Goal: Information Seeking & Learning: Check status

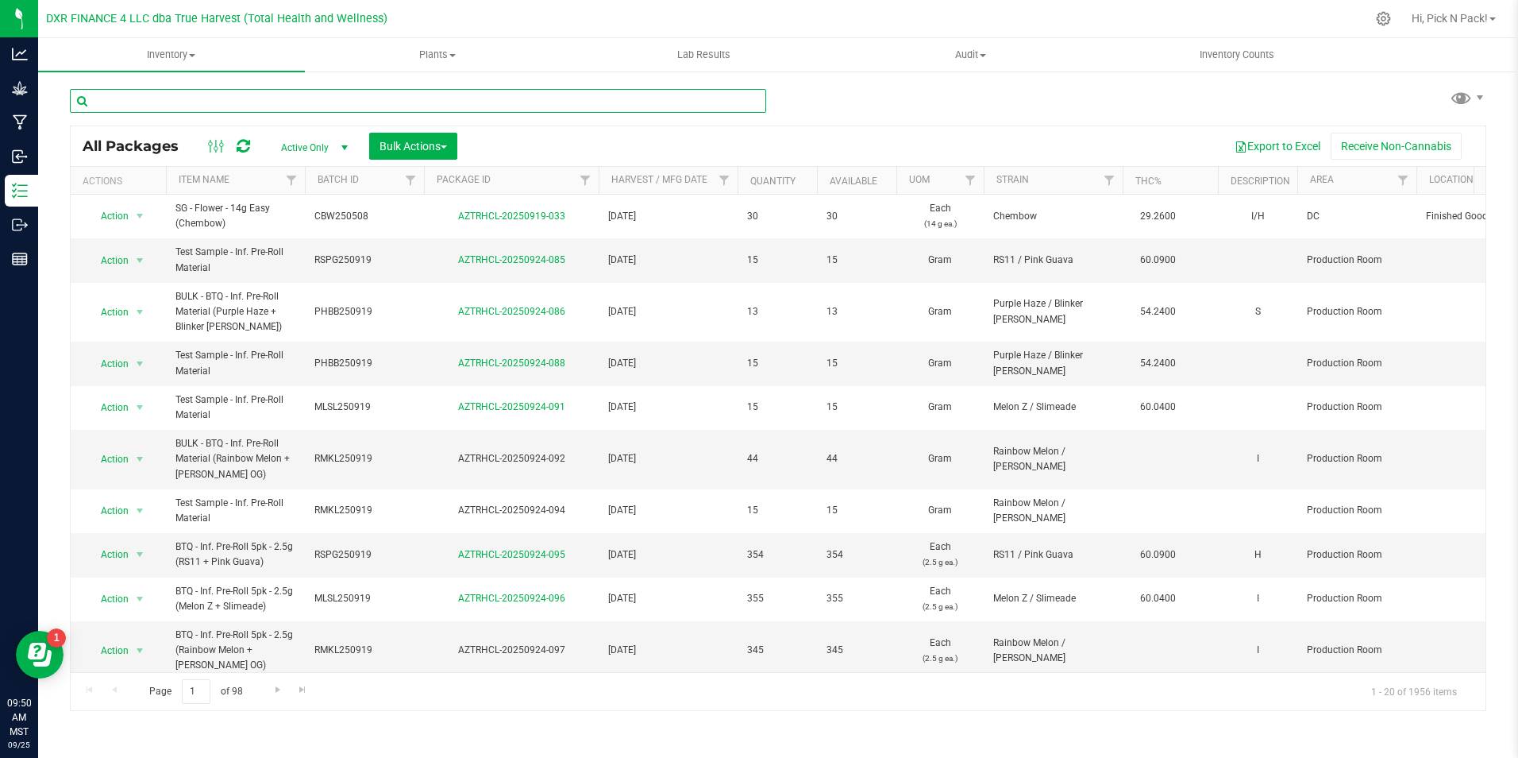
click at [391, 110] on input "text" at bounding box center [418, 101] width 696 height 24
paste input "MP-20250925154944-2991"
type input "MP-20250925154944-2991"
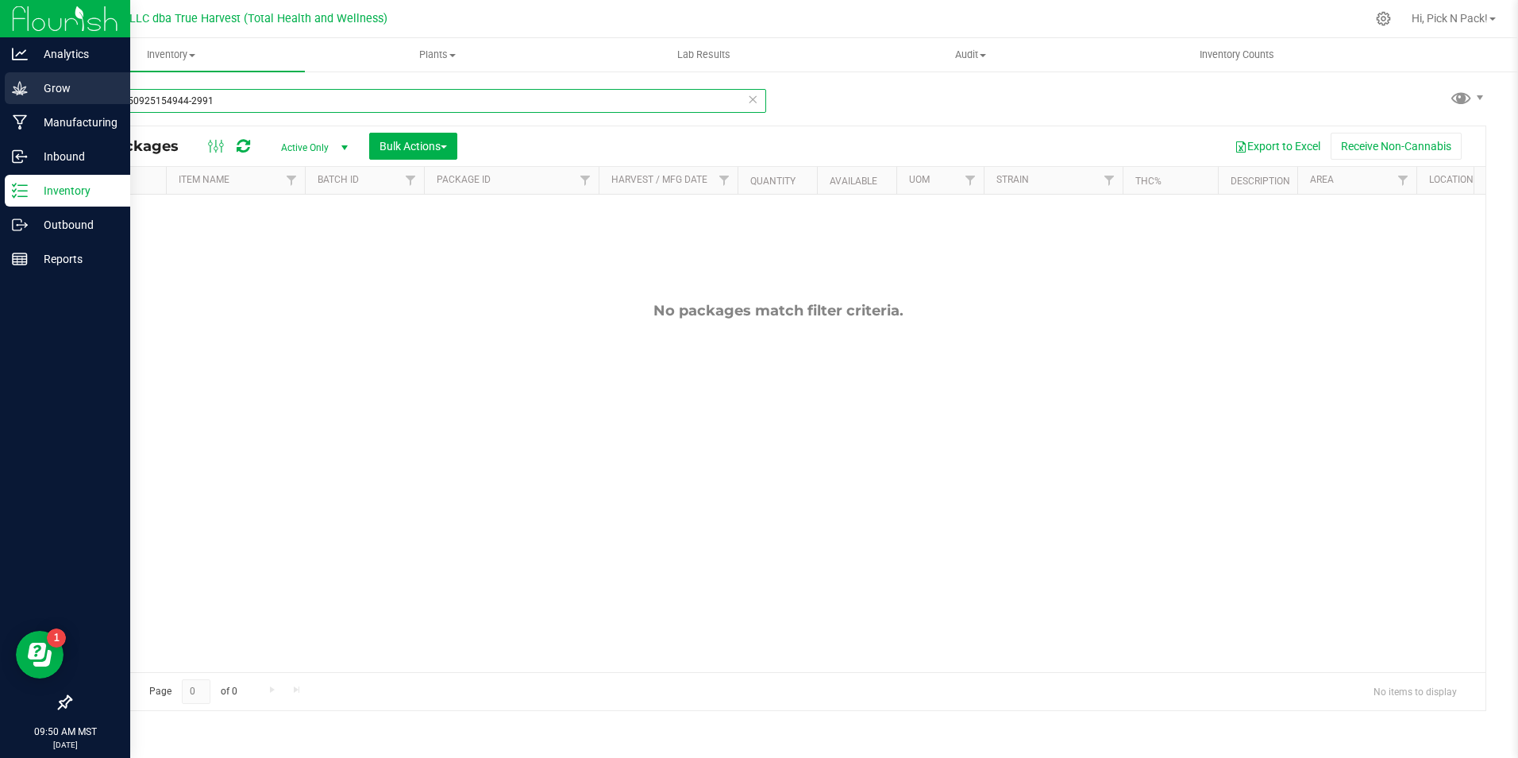
drag, startPoint x: 191, startPoint y: 103, endPoint x: 29, endPoint y: 94, distance: 162.2
click at [29, 94] on div "Analytics Grow Manufacturing Inbound Inventory Outbound Reports 09:50 AM MST [D…" at bounding box center [759, 379] width 1518 height 758
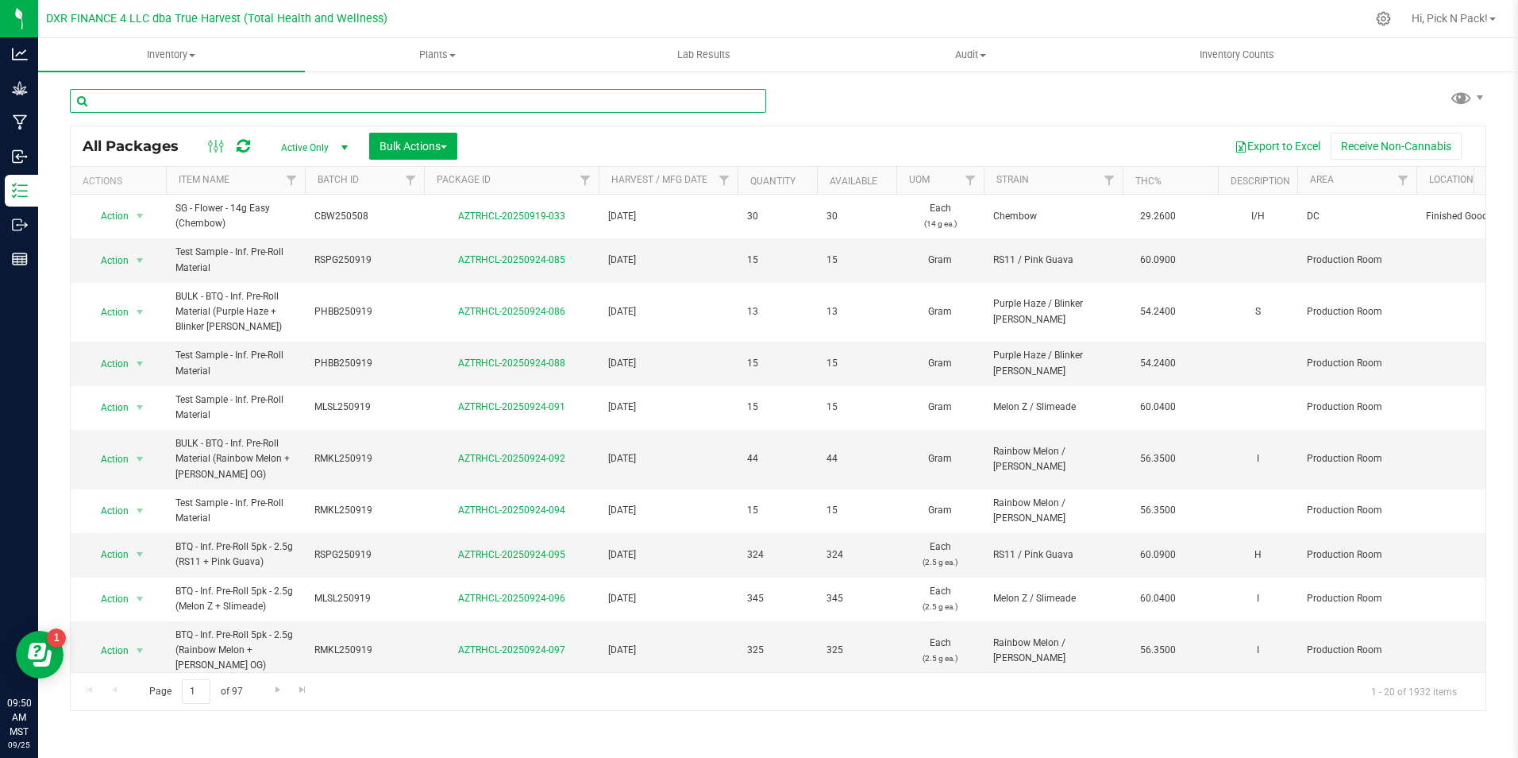
paste input "AZTRHCL-20250825-156"
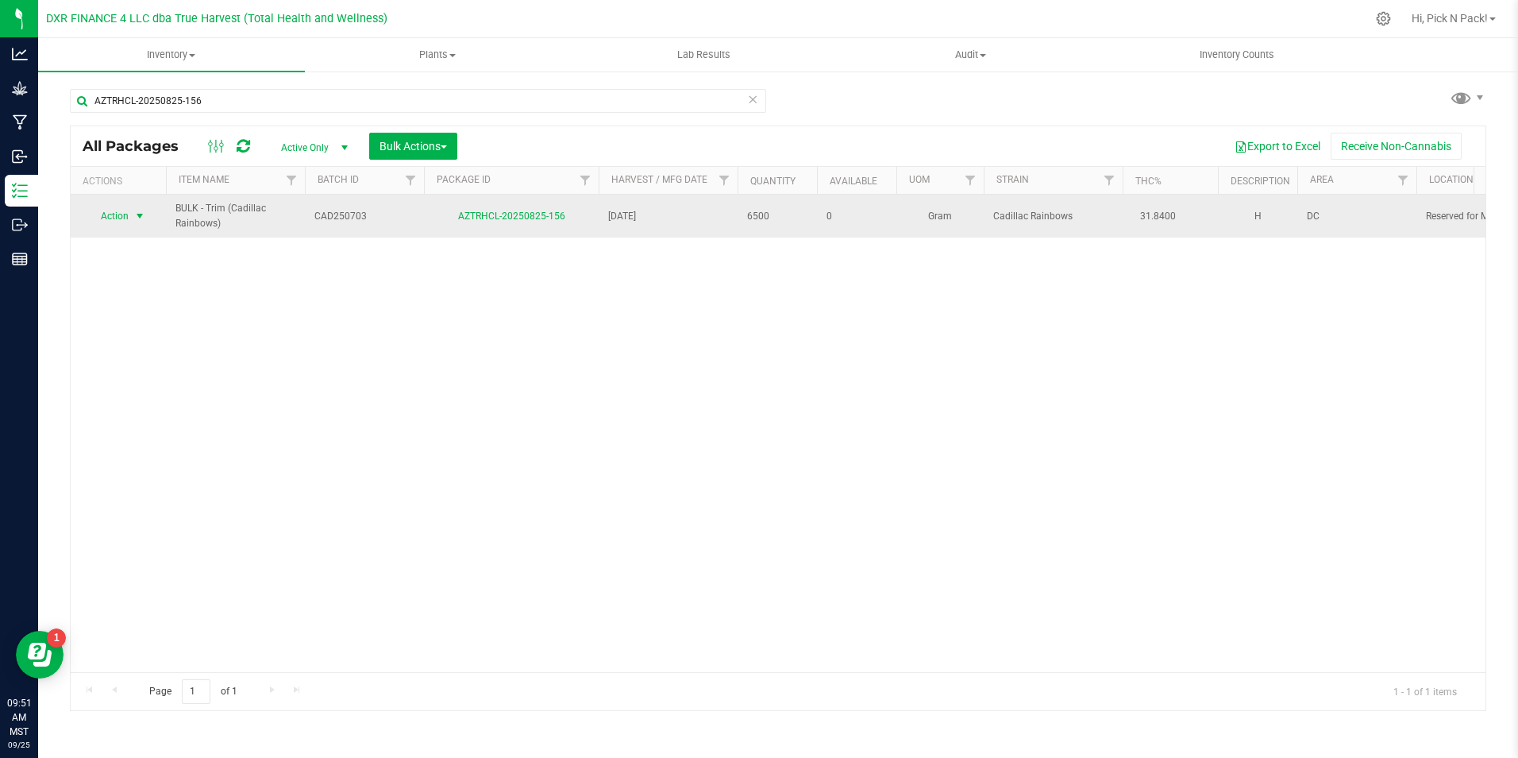
click at [119, 218] on span "Action" at bounding box center [108, 216] width 43 height 22
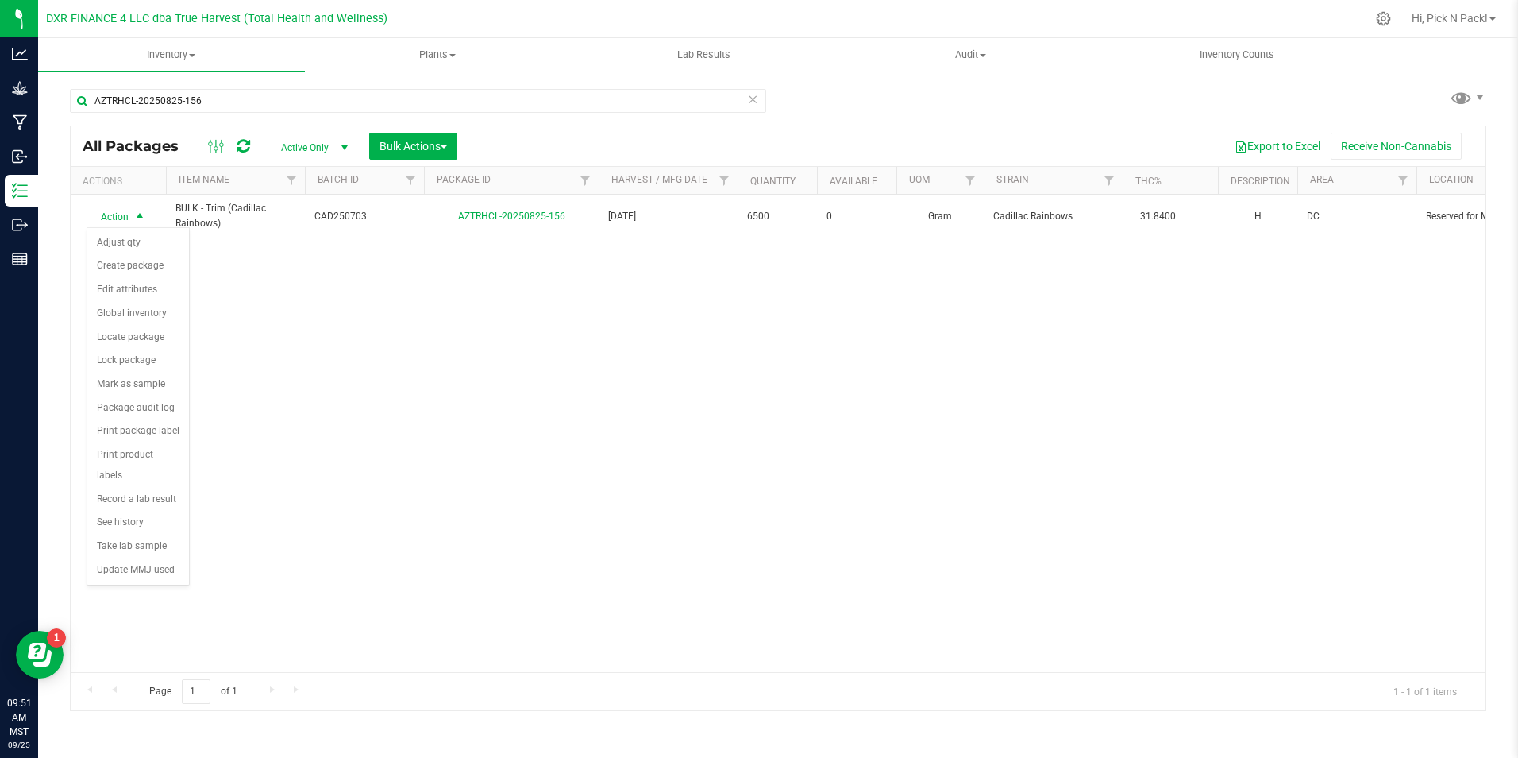
click at [1272, 83] on div "AZTRHCL-20250825-156 All Packages Active Only Active Only Lab Samples Locked Al…" at bounding box center [778, 392] width 1417 height 637
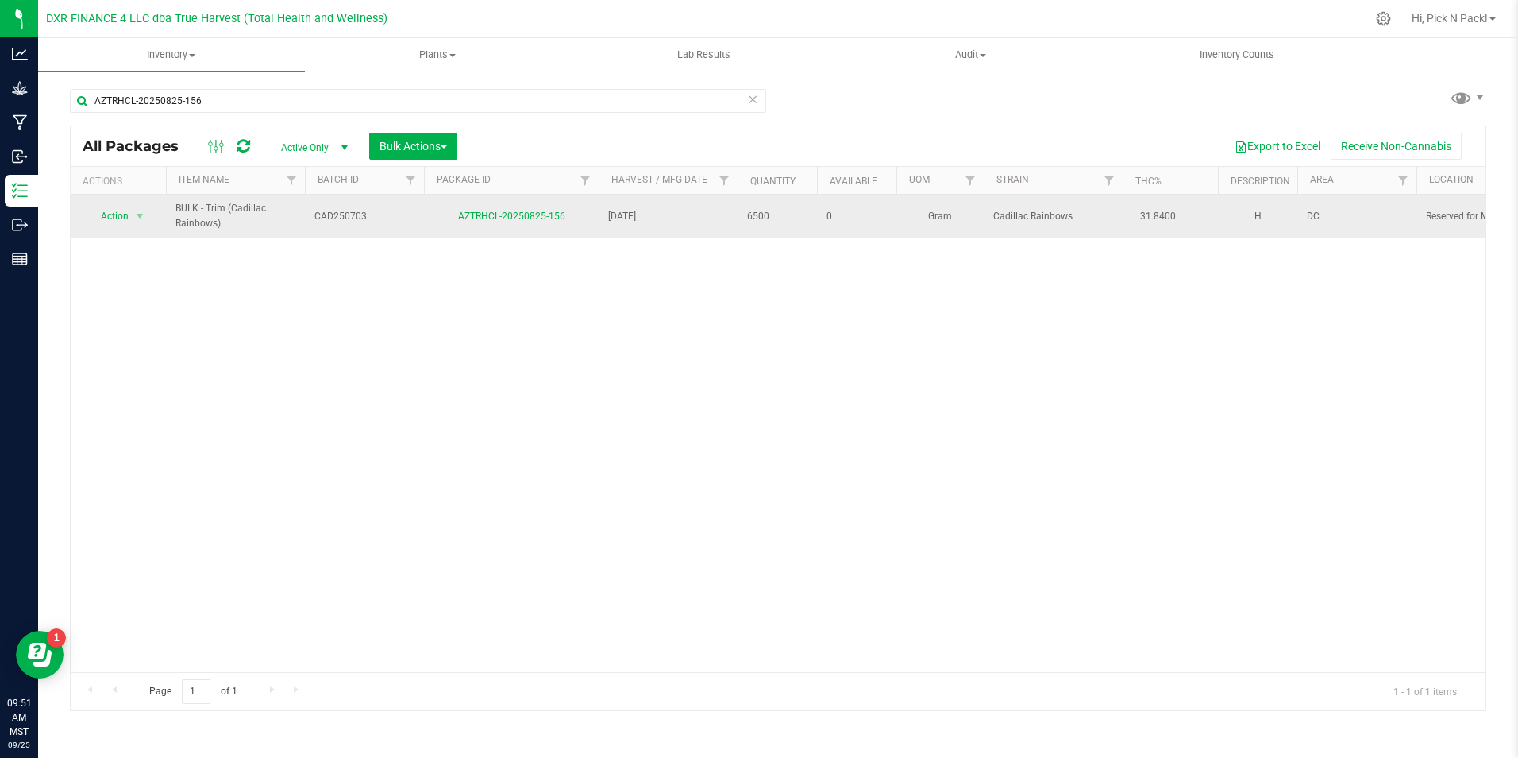
click at [1093, 215] on span "Cadillac Rainbows" at bounding box center [1053, 216] width 120 height 15
drag, startPoint x: 166, startPoint y: 233, endPoint x: 1090, endPoint y: 215, distance: 923.7
drag, startPoint x: 1090, startPoint y: 215, endPoint x: 985, endPoint y: 215, distance: 104.0
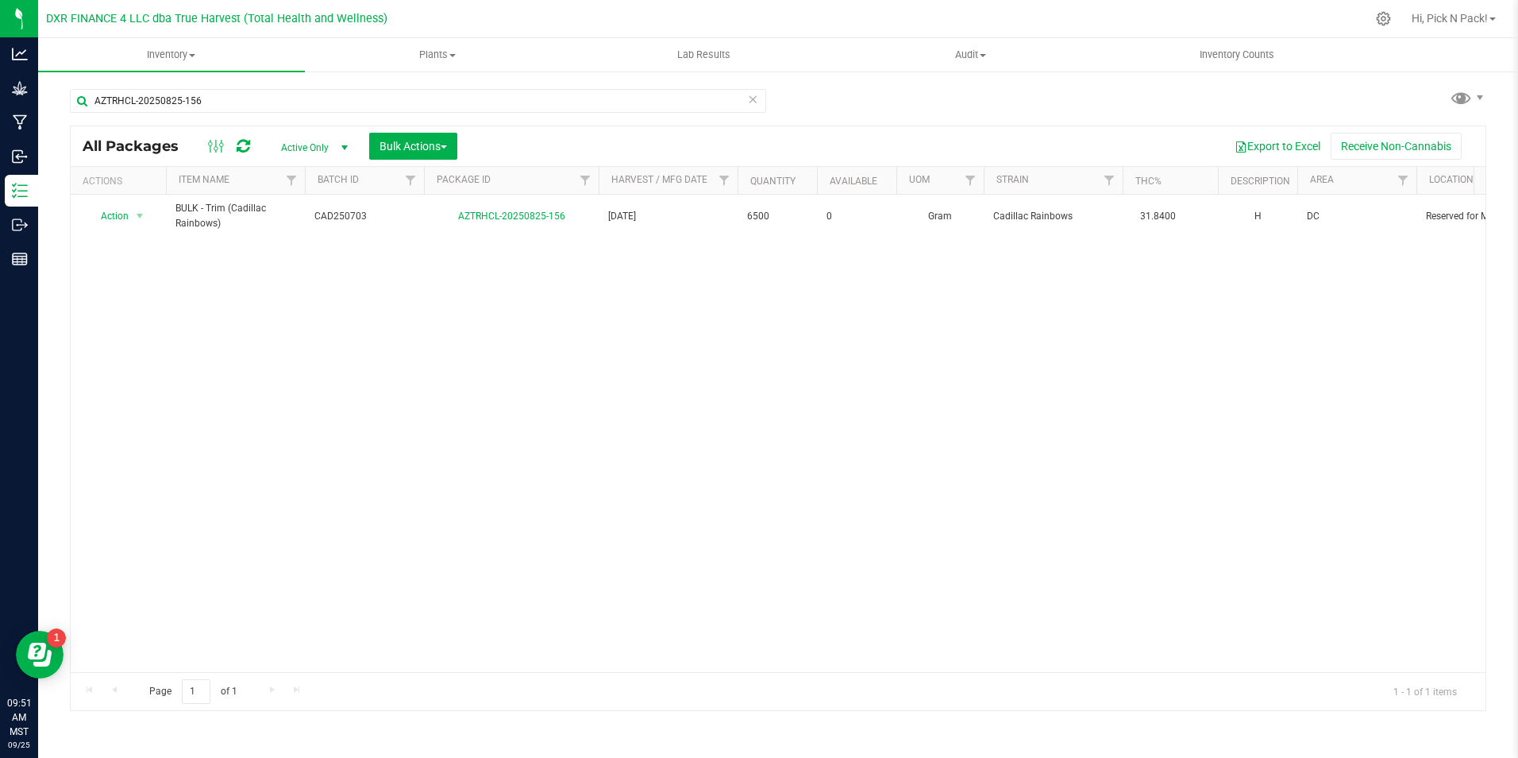
click at [631, 384] on div "Action Action Adjust qty Create package Edit attributes Global inventory Locate…" at bounding box center [778, 433] width 1415 height 477
click at [434, 143] on span "Bulk Actions" at bounding box center [413, 146] width 67 height 13
click at [611, 130] on div "All Packages Active Only Active Only Lab Samples Locked All Bulk Actions Add to…" at bounding box center [778, 146] width 1415 height 40
click at [728, 152] on div "Export to Excel Receive Non-Cannabis" at bounding box center [971, 146] width 1005 height 27
click at [712, 532] on div "Action Action Adjust qty Create package Edit attributes Global inventory Locate…" at bounding box center [778, 433] width 1415 height 477
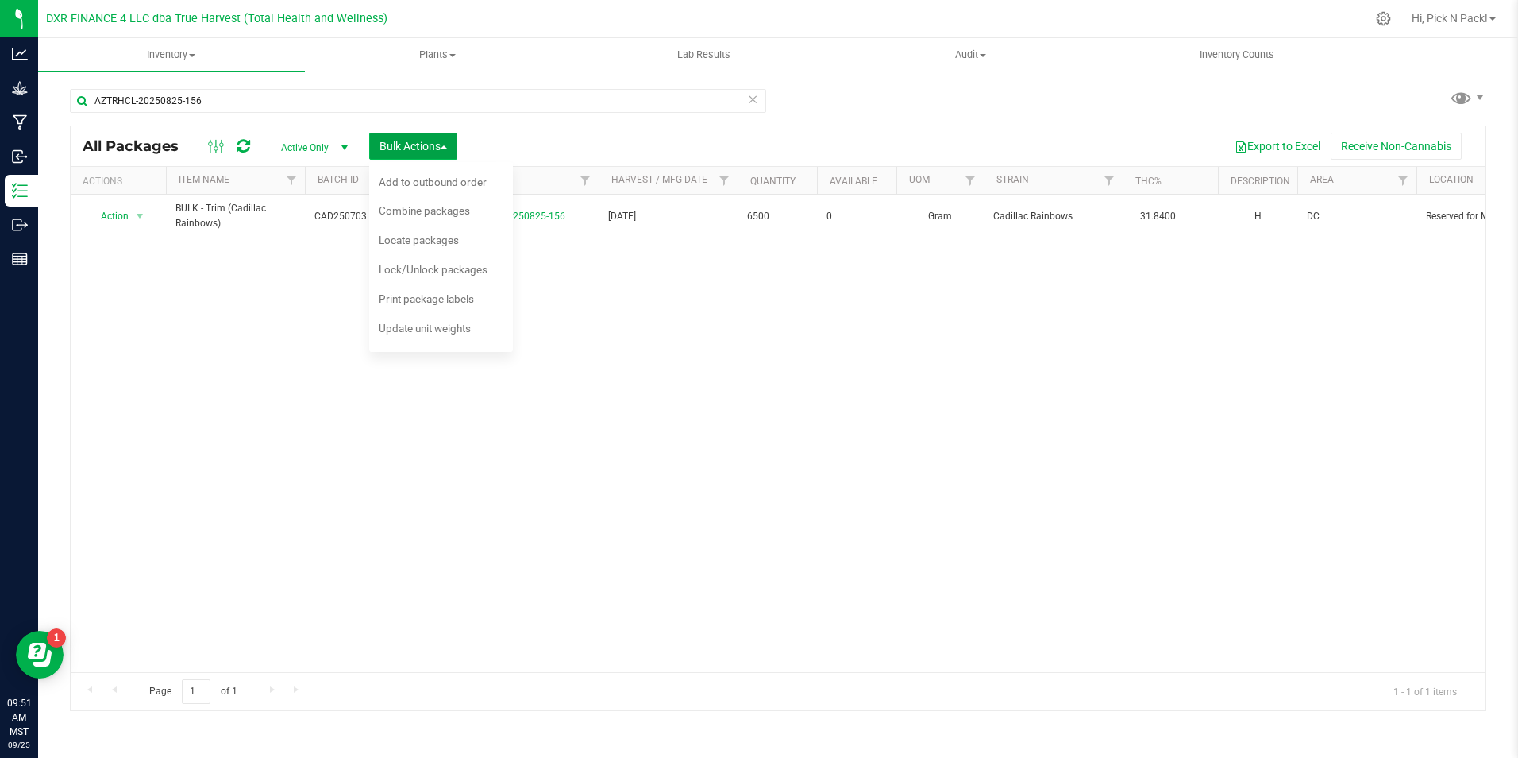
click at [430, 148] on span "Bulk Actions" at bounding box center [413, 146] width 67 height 13
click at [843, 510] on div "Action Action Adjust qty Create package Edit attributes Global inventory Locate…" at bounding box center [778, 433] width 1415 height 477
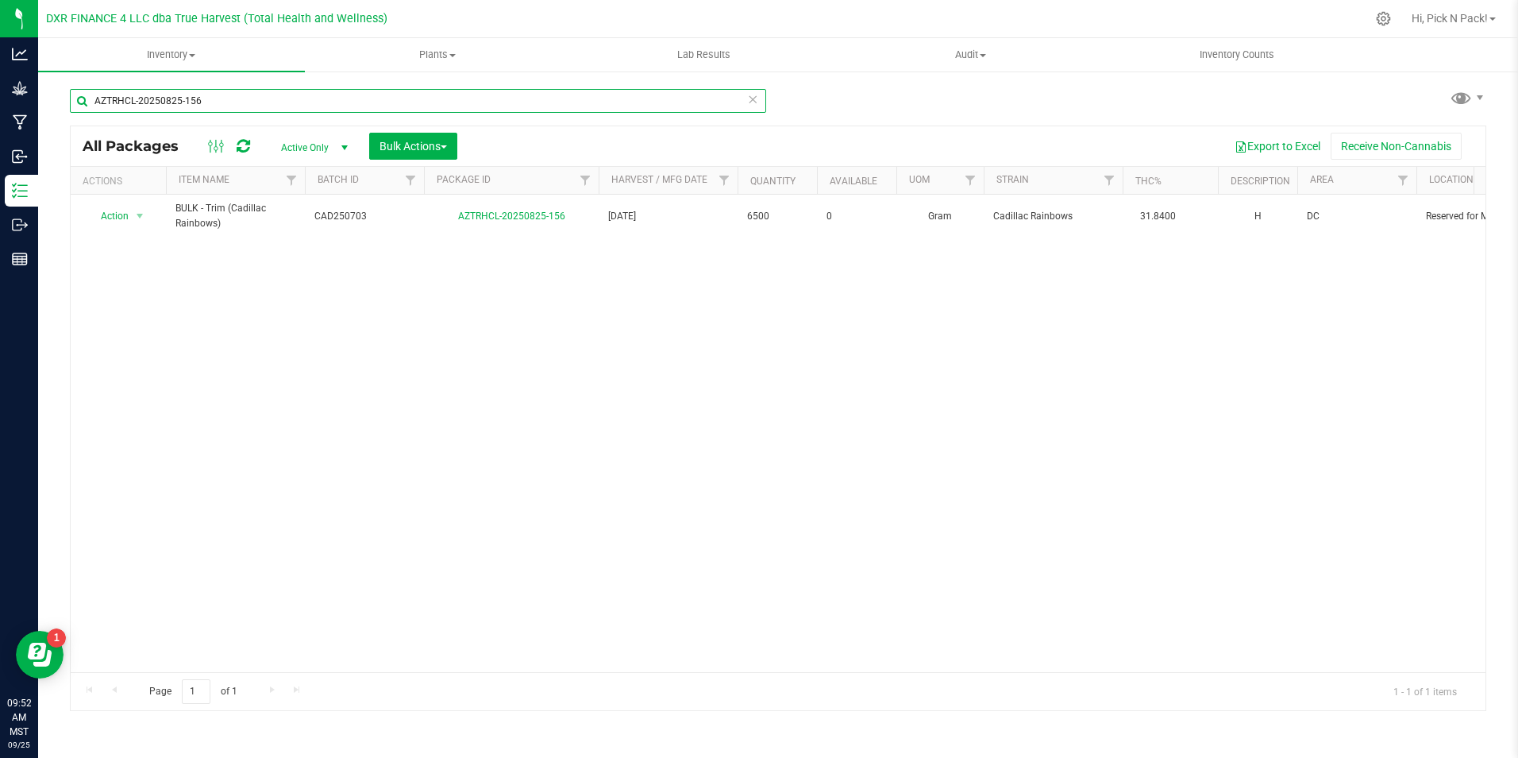
drag, startPoint x: 278, startPoint y: 108, endPoint x: -3, endPoint y: 102, distance: 281.2
click at [0, 102] on html "Analytics Grow Manufacturing Inbound Inventory Outbound Reports 09:52 AM MST [D…" at bounding box center [759, 379] width 1518 height 758
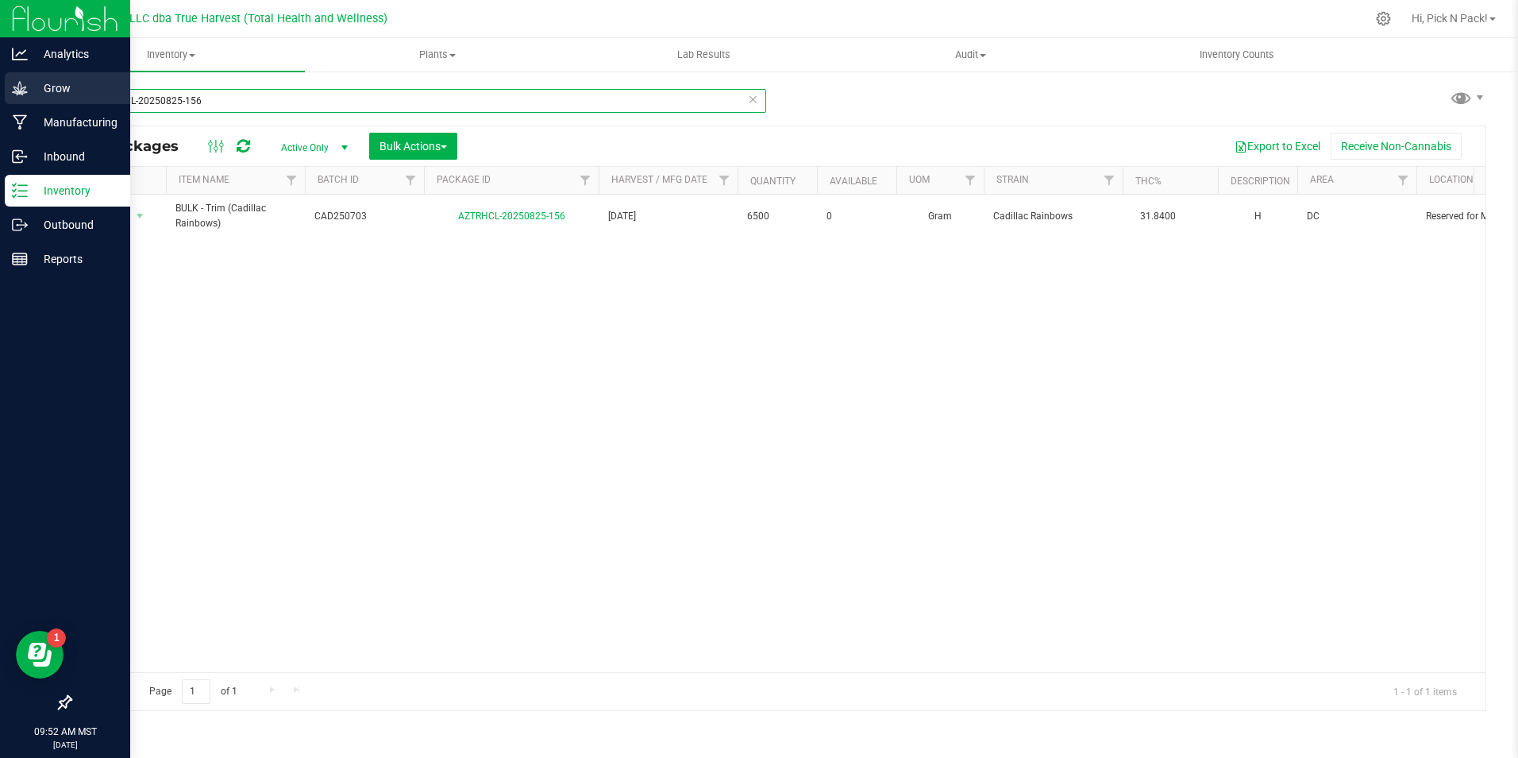
paste input "15-022"
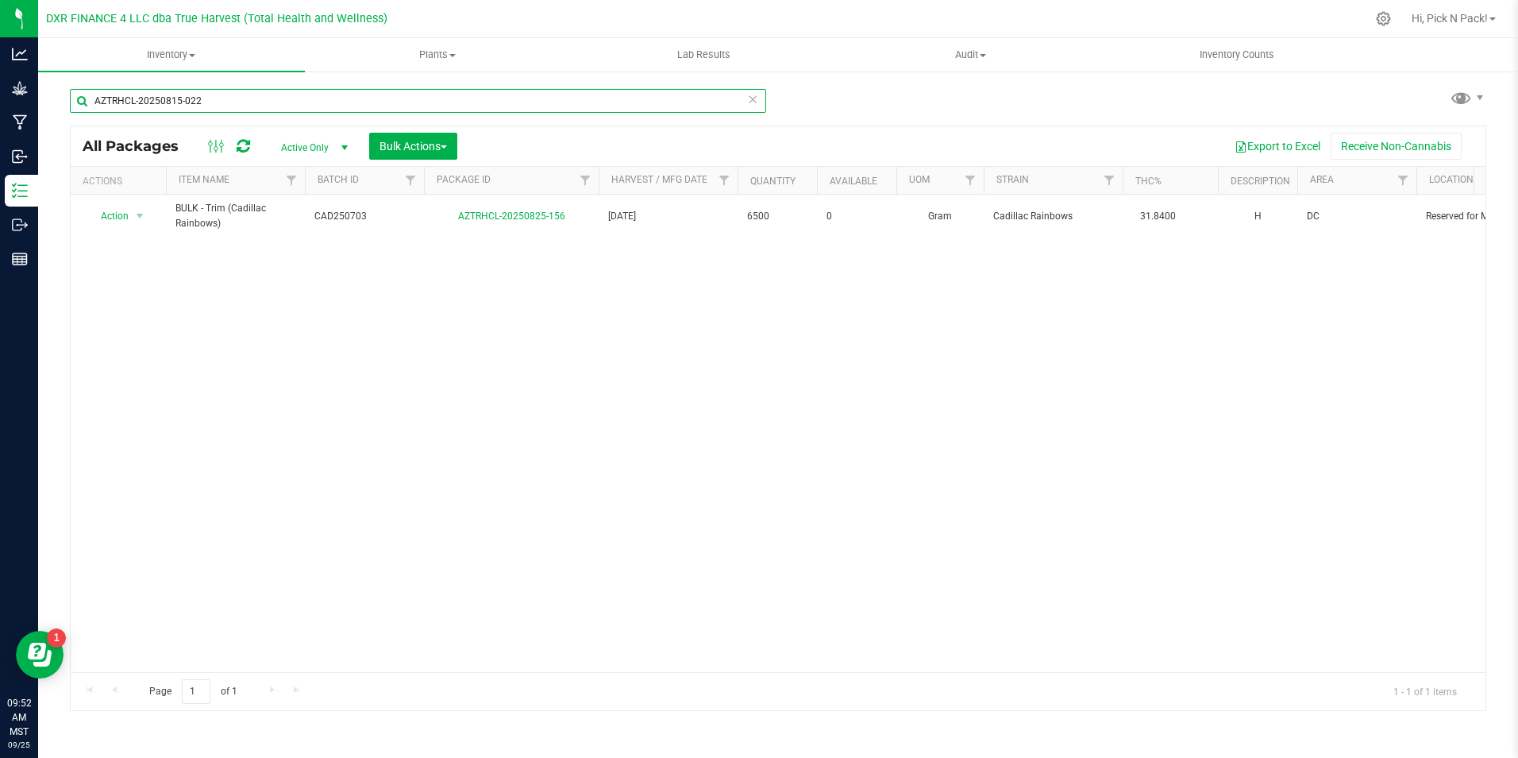
type input "AZTRHCL-20250815-022"
